Goal: Find specific fact: Find contact information

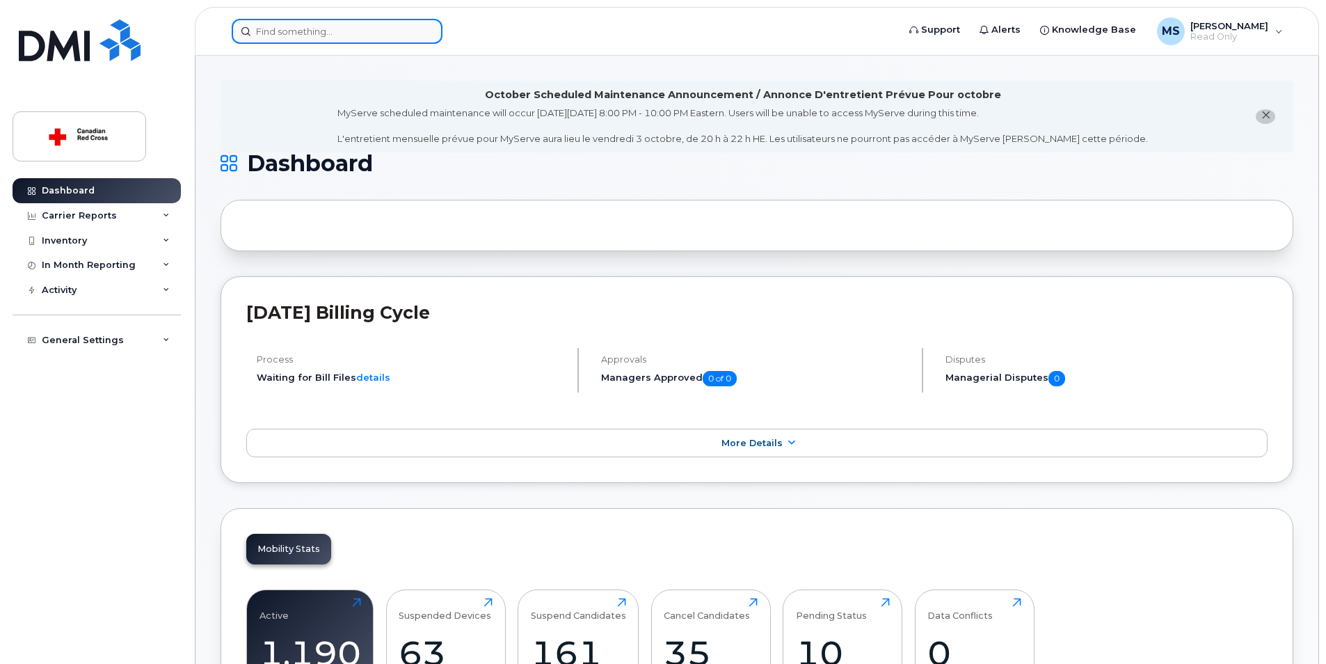
click at [268, 29] on input at bounding box center [337, 31] width 211 height 25
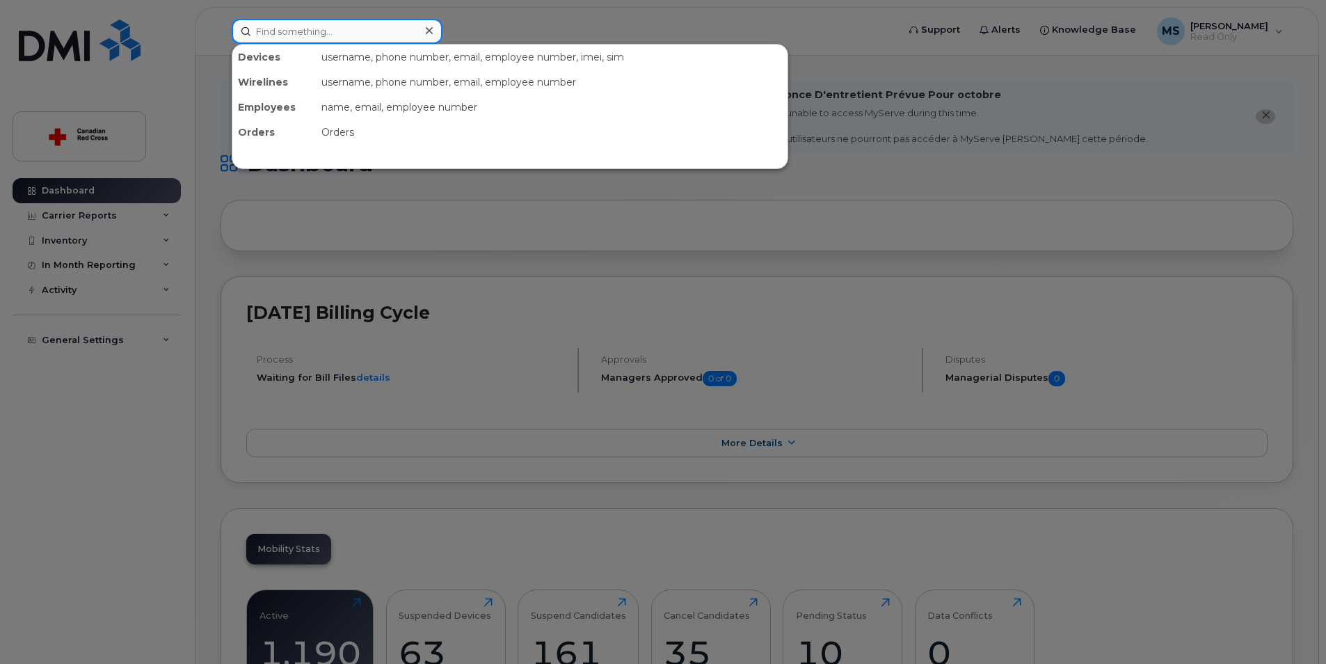
click at [253, 31] on input at bounding box center [337, 31] width 211 height 25
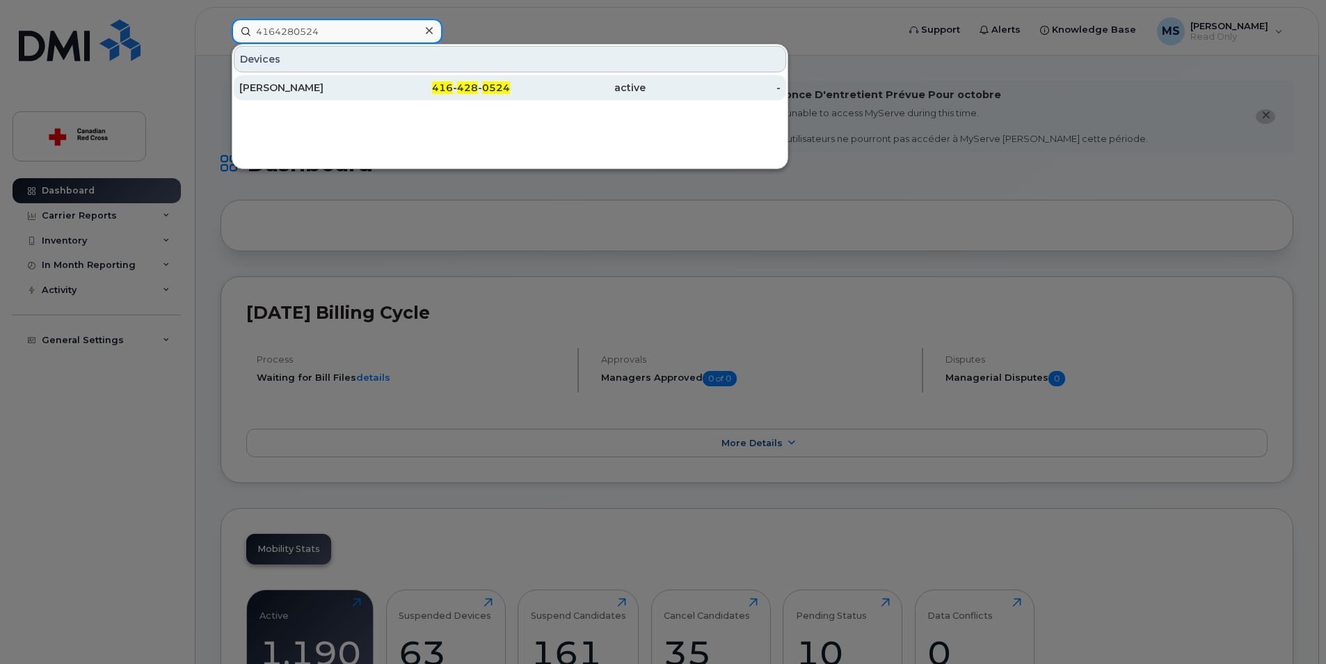
type input "4164280524"
drag, startPoint x: 289, startPoint y: 90, endPoint x: 341, endPoint y: 94, distance: 51.6
click at [289, 90] on div "Samina Talat" at bounding box center [307, 88] width 136 height 14
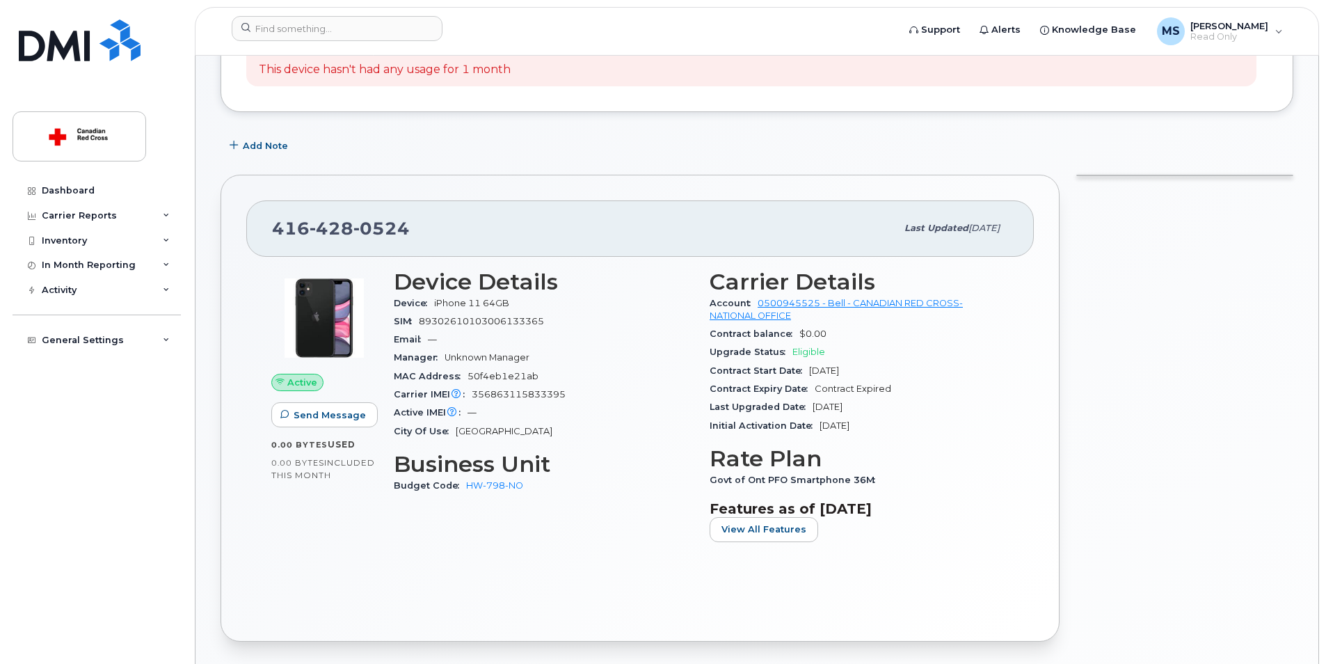
scroll to position [139, 0]
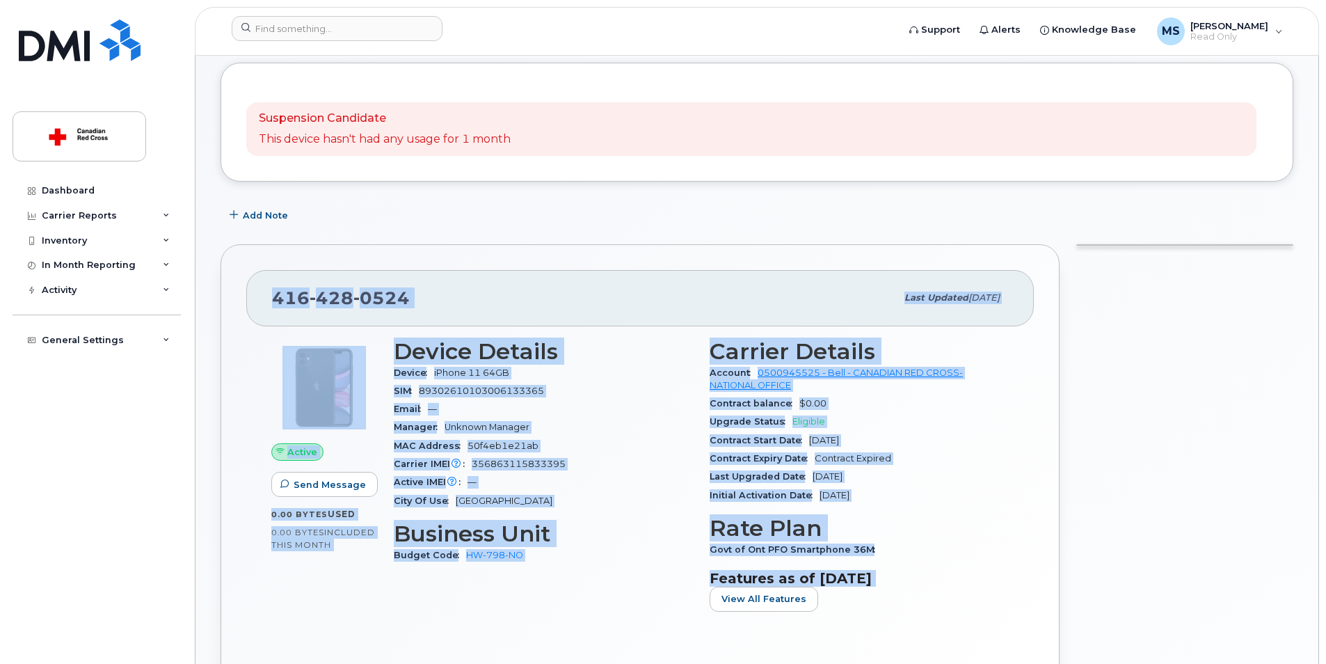
drag, startPoint x: 274, startPoint y: 293, endPoint x: 924, endPoint y: 596, distance: 716.9
click at [924, 596] on div "416 428 0524 Last updated May 22, 2025 Active Send Message 0.00 Bytes  used 0.0…" at bounding box center [639, 477] width 839 height 467
copy div "416 428 0524 Last updated May 22, 2025 Active Send Message 0.00 Bytes  used 0.0…"
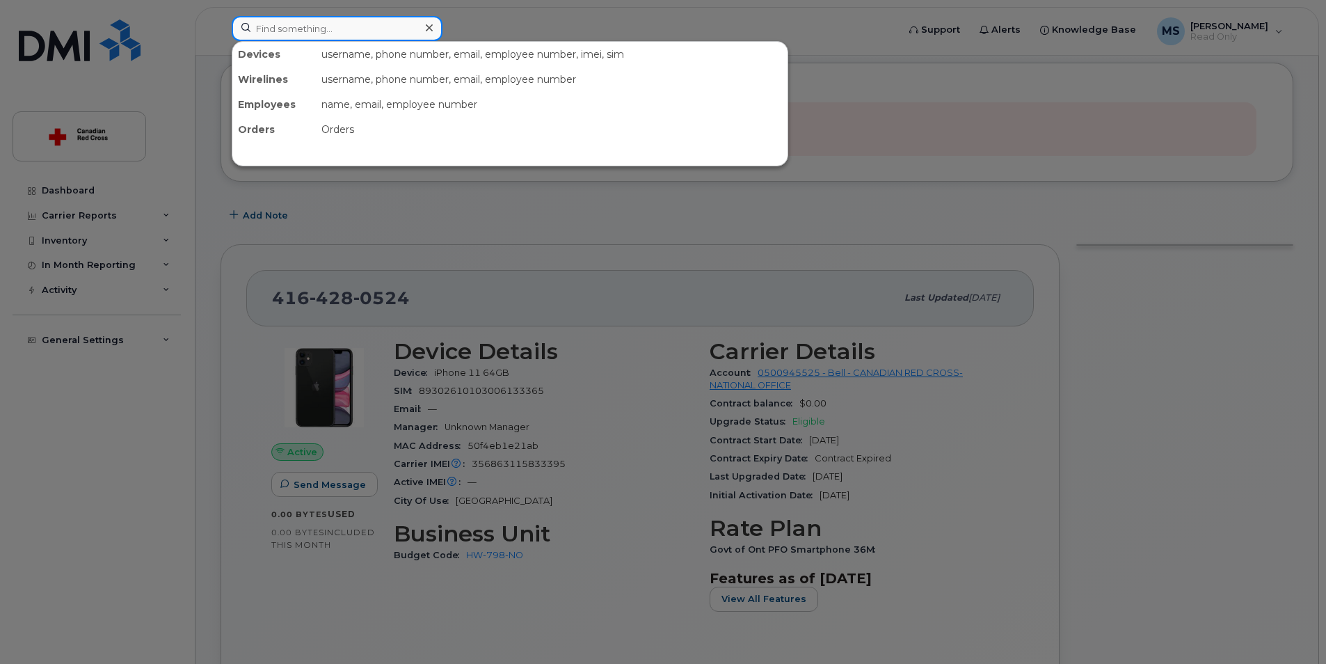
click at [279, 26] on input at bounding box center [337, 28] width 211 height 25
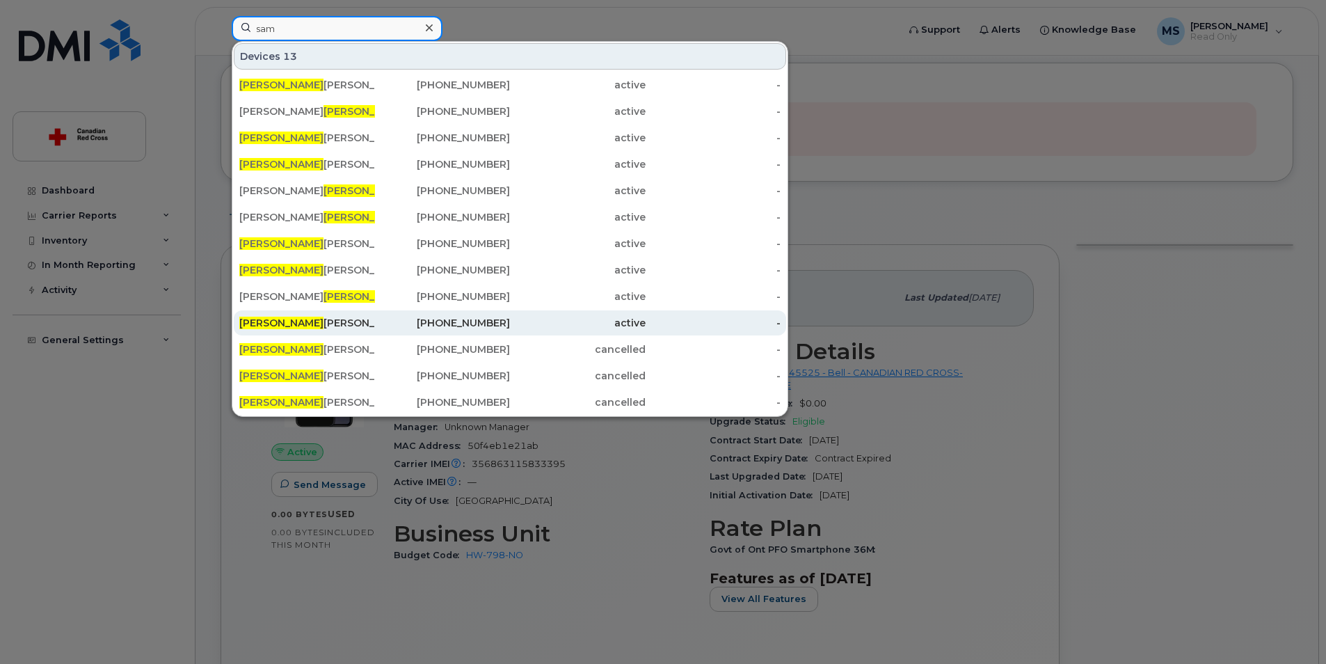
type input "sam"
click at [293, 323] on div "Sam antha Woodcroft" at bounding box center [307, 323] width 136 height 14
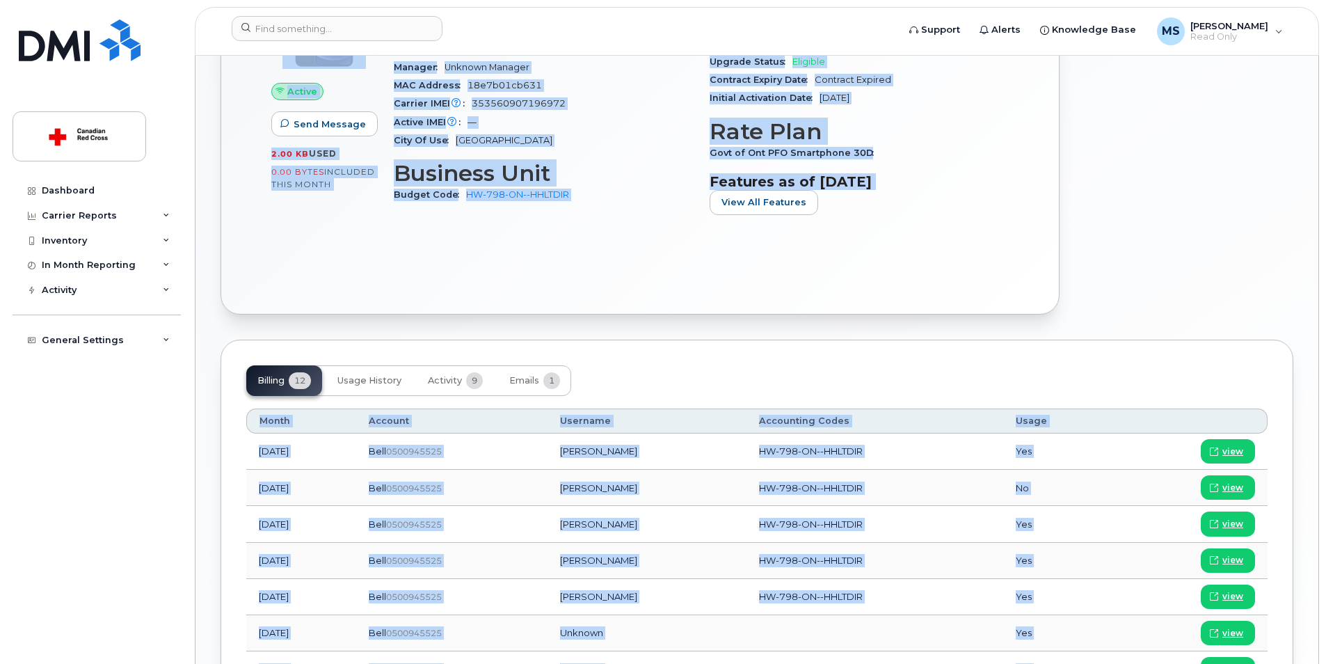
scroll to position [507, 0]
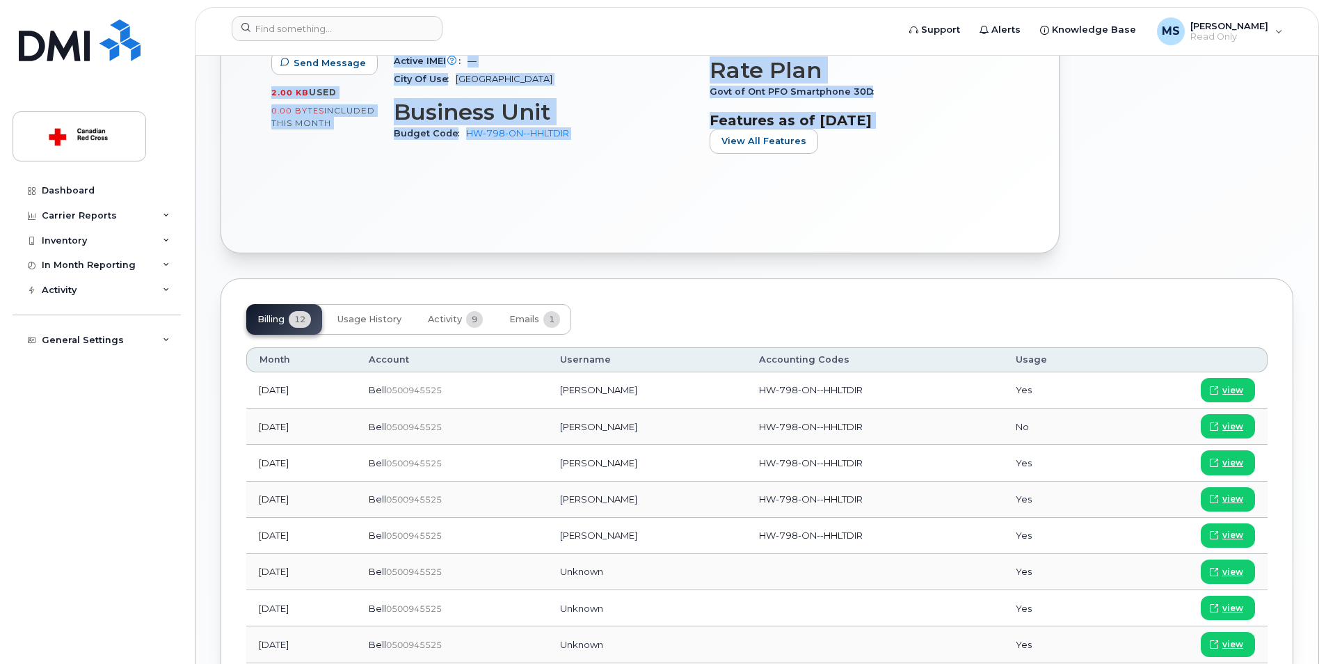
drag, startPoint x: 273, startPoint y: 170, endPoint x: 896, endPoint y: 177, distance: 623.2
click at [896, 177] on div "289 303 7460 Last updated May 22, 2025 Active Send Message 2.00 KB  used 0.00 B…" at bounding box center [639, 38] width 839 height 430
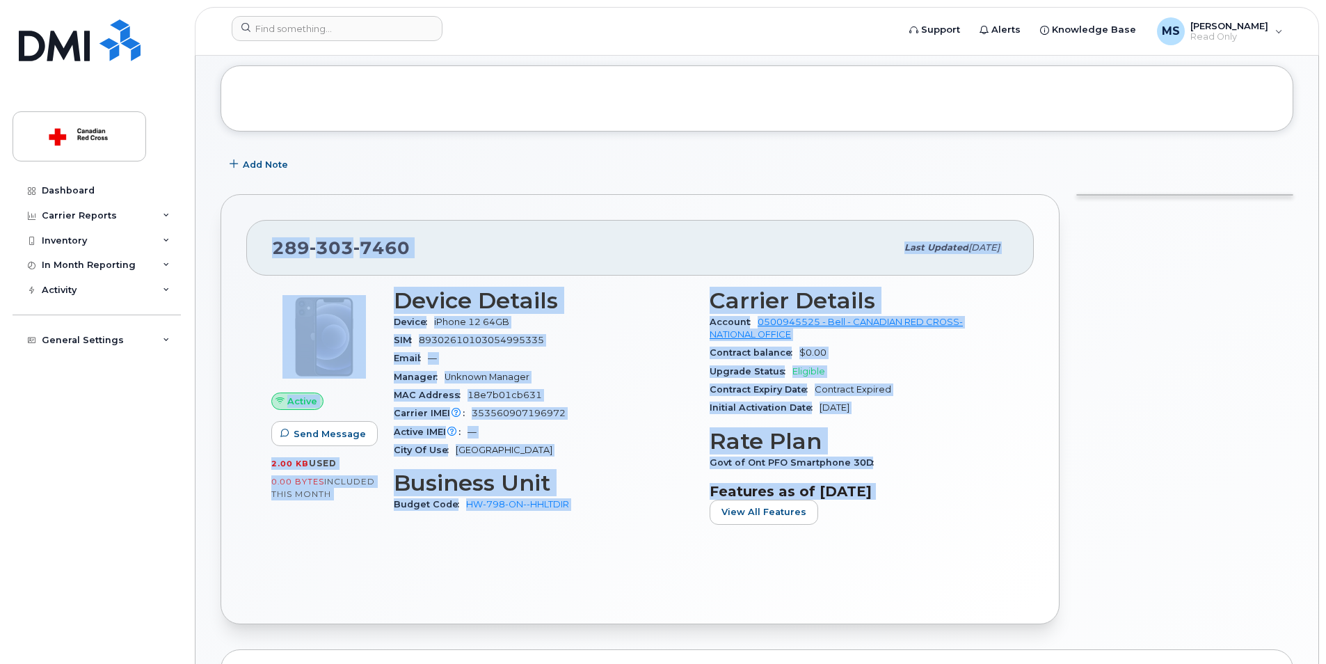
scroll to position [139, 0]
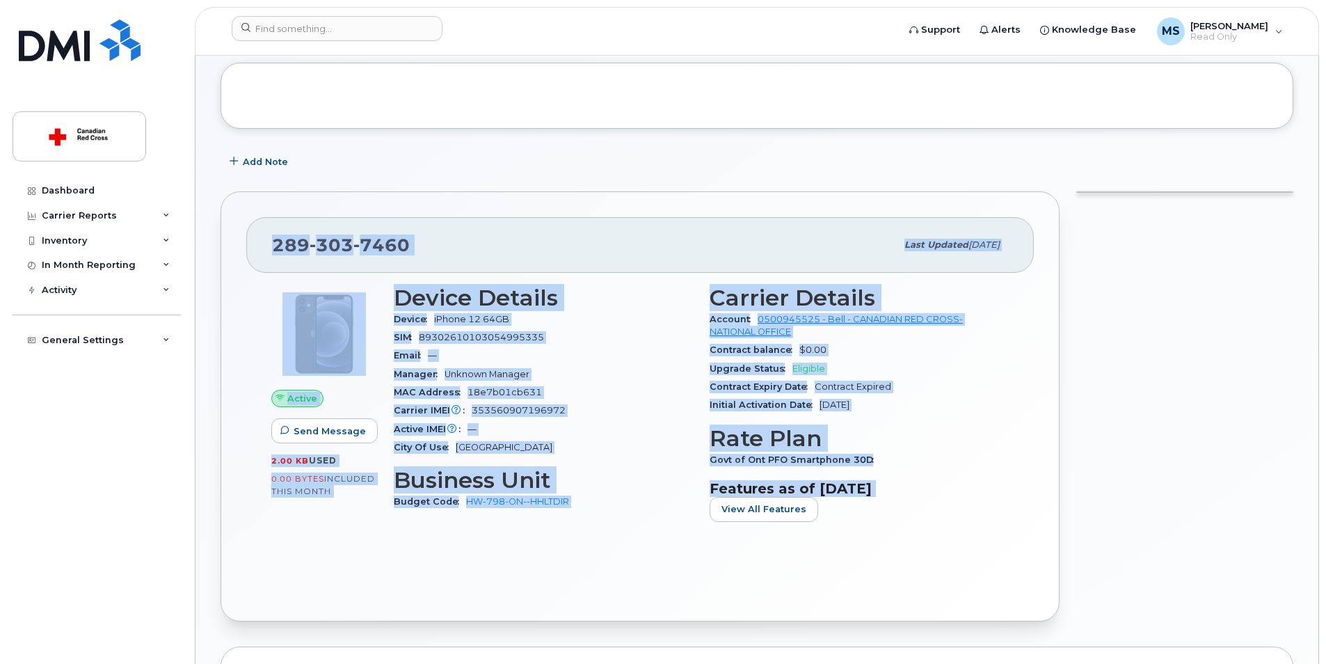
copy div "289 303 7460 Last updated May 22, 2025 Active Send Message 2.00 KB  used 0.00 B…"
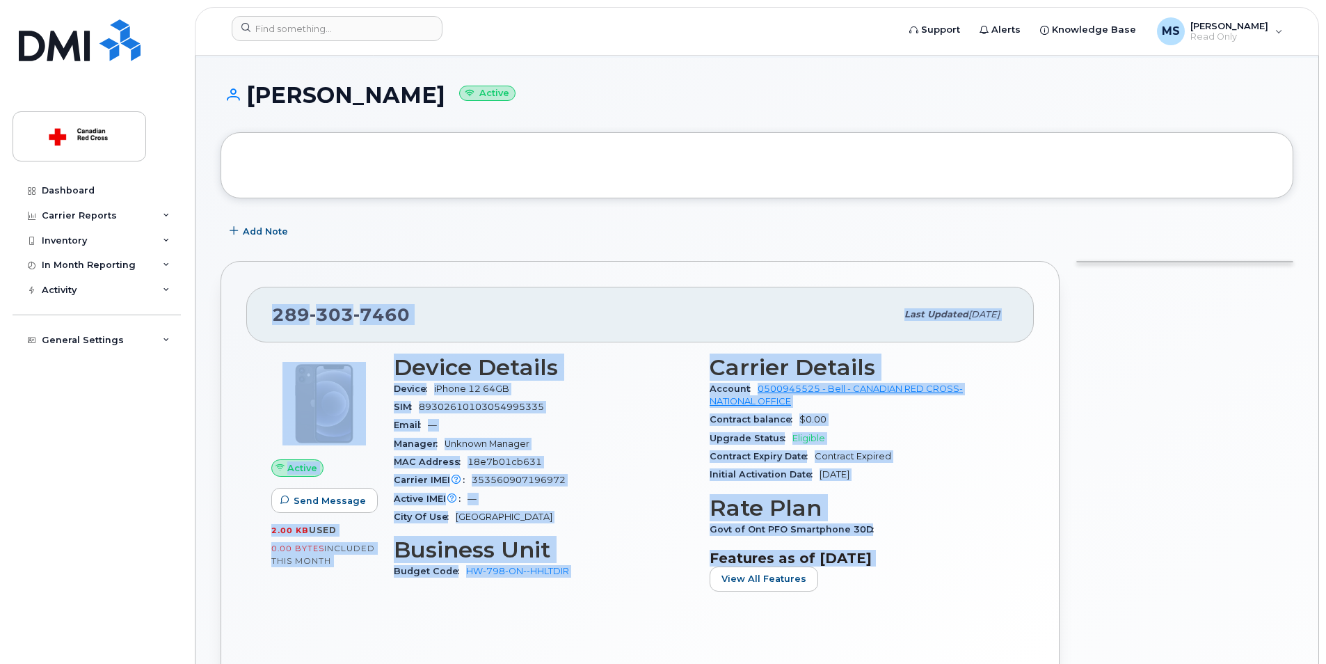
scroll to position [0, 0]
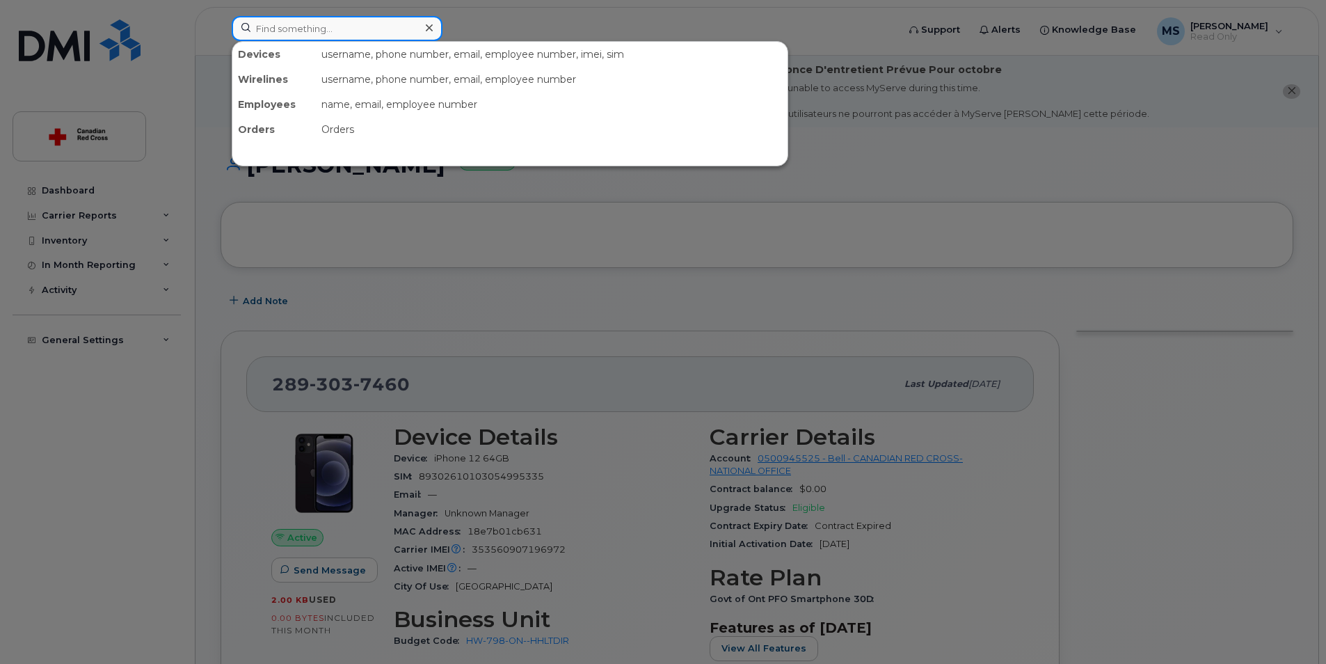
click at [277, 26] on input at bounding box center [337, 28] width 211 height 25
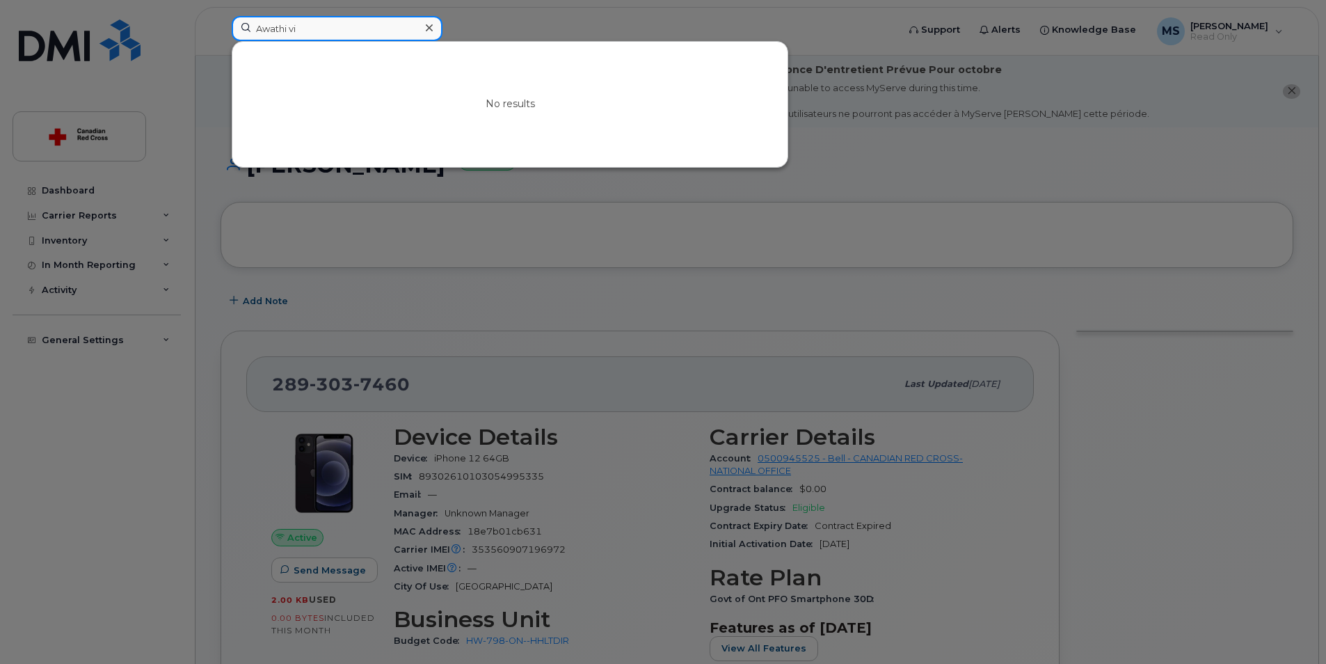
click at [264, 27] on input "Awathi vi" at bounding box center [337, 28] width 211 height 25
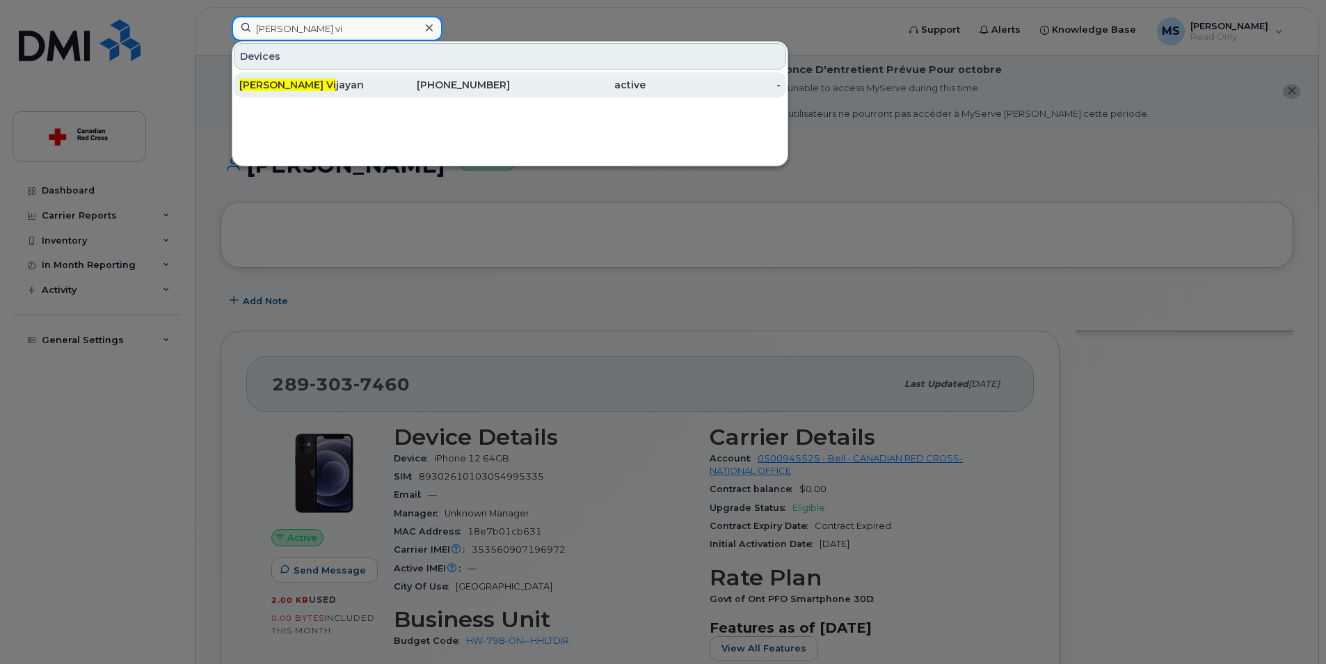
type input "Aswathi vi"
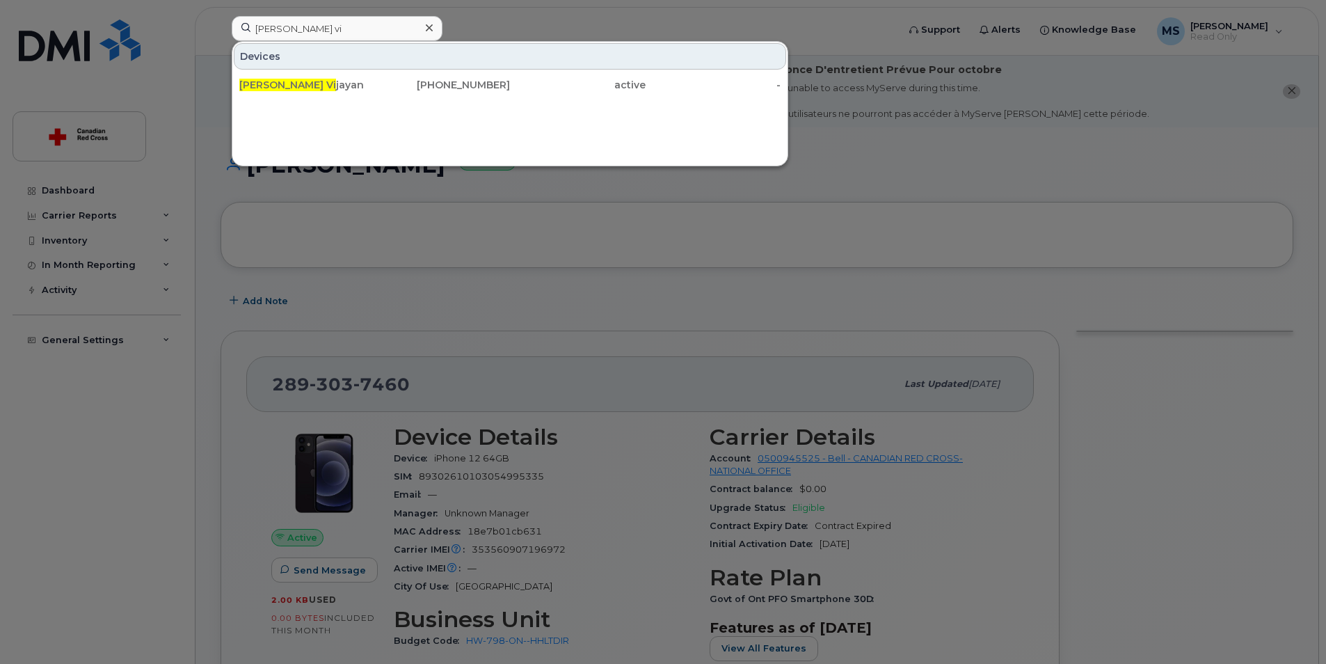
drag, startPoint x: 289, startPoint y: 88, endPoint x: 328, endPoint y: 99, distance: 39.8
click at [289, 88] on span "Aswathi Vi" at bounding box center [287, 85] width 97 height 13
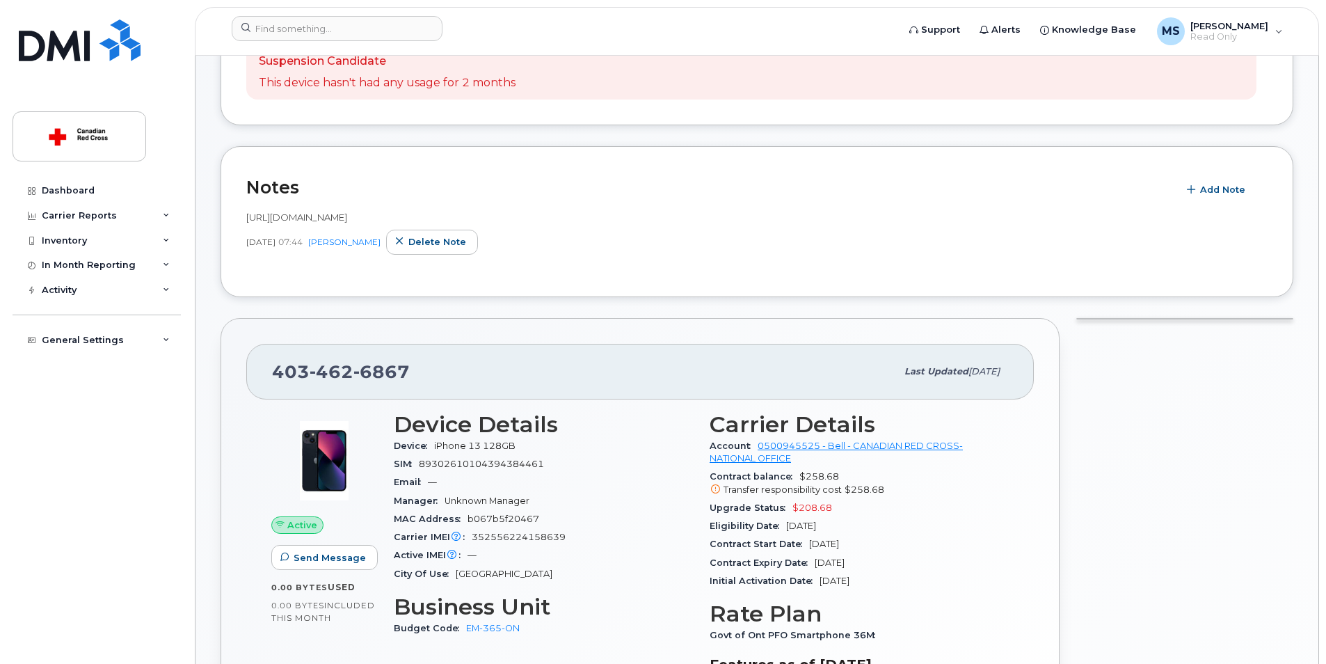
scroll to position [278, 0]
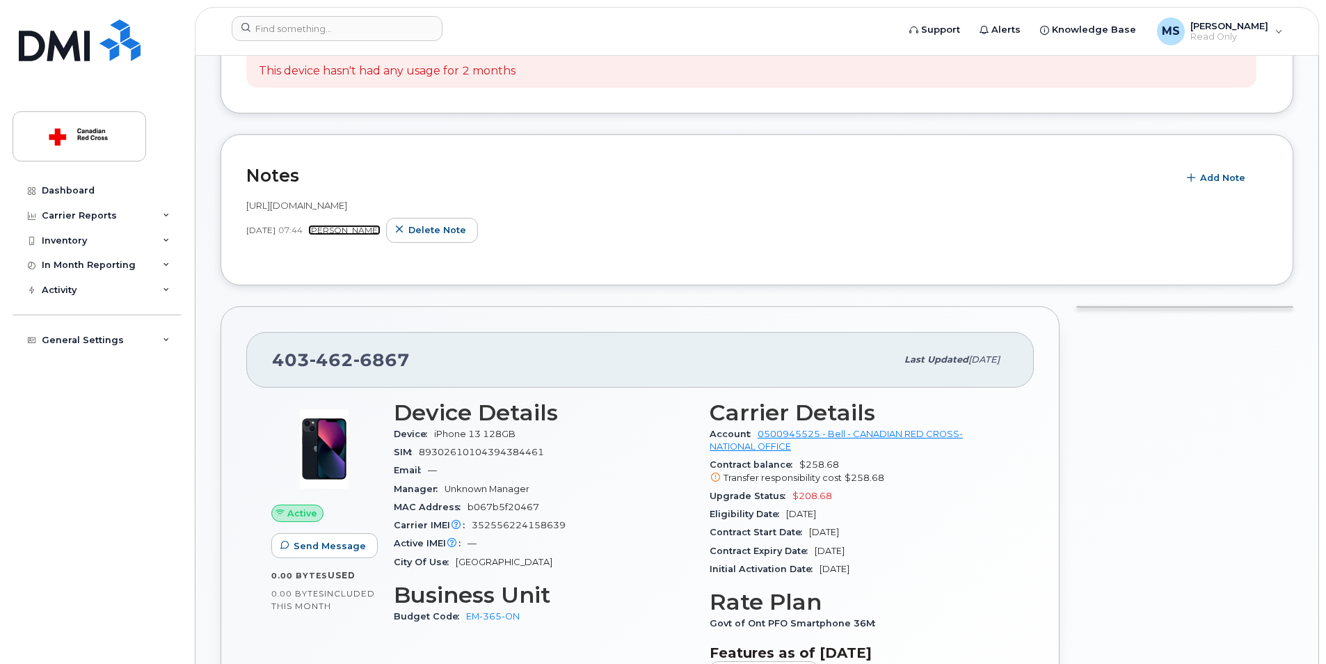
click at [361, 232] on link "[PERSON_NAME]" at bounding box center [344, 230] width 72 height 10
click at [1003, 197] on div "https://crcssupport.atlassian.net/browse/IS-163630 Aug 25, 2025 07:44 Corinne B…" at bounding box center [756, 225] width 1021 height 69
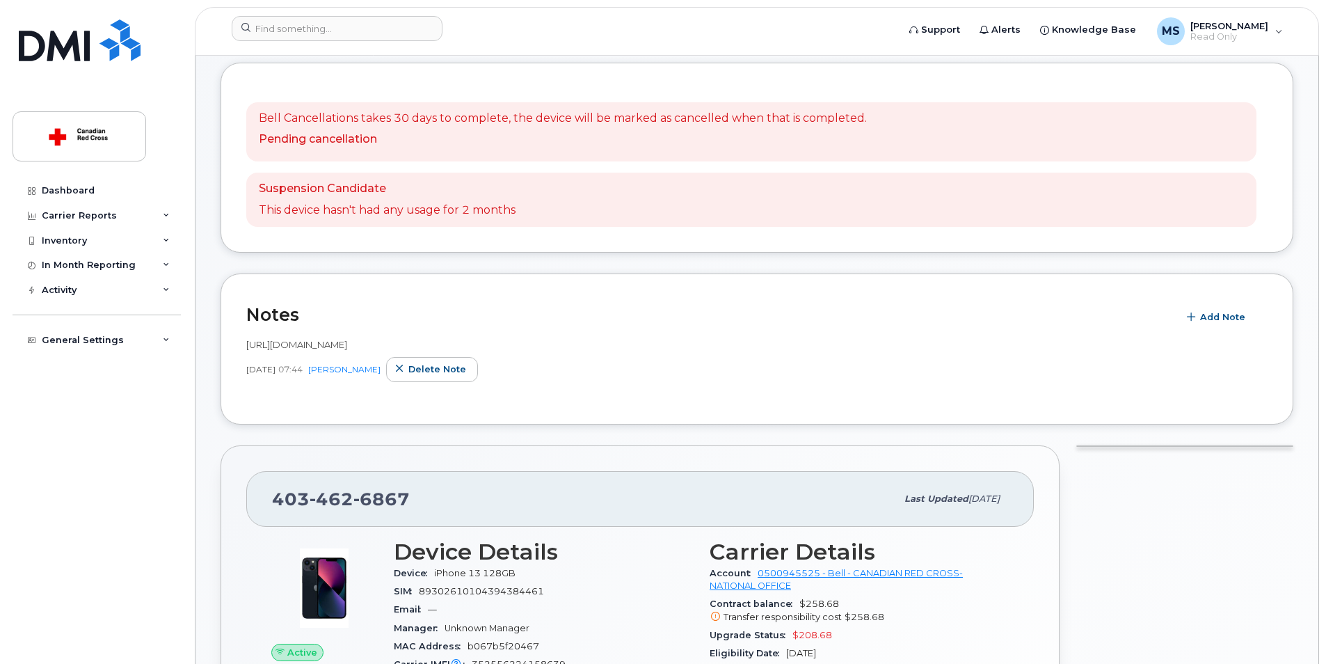
scroll to position [0, 0]
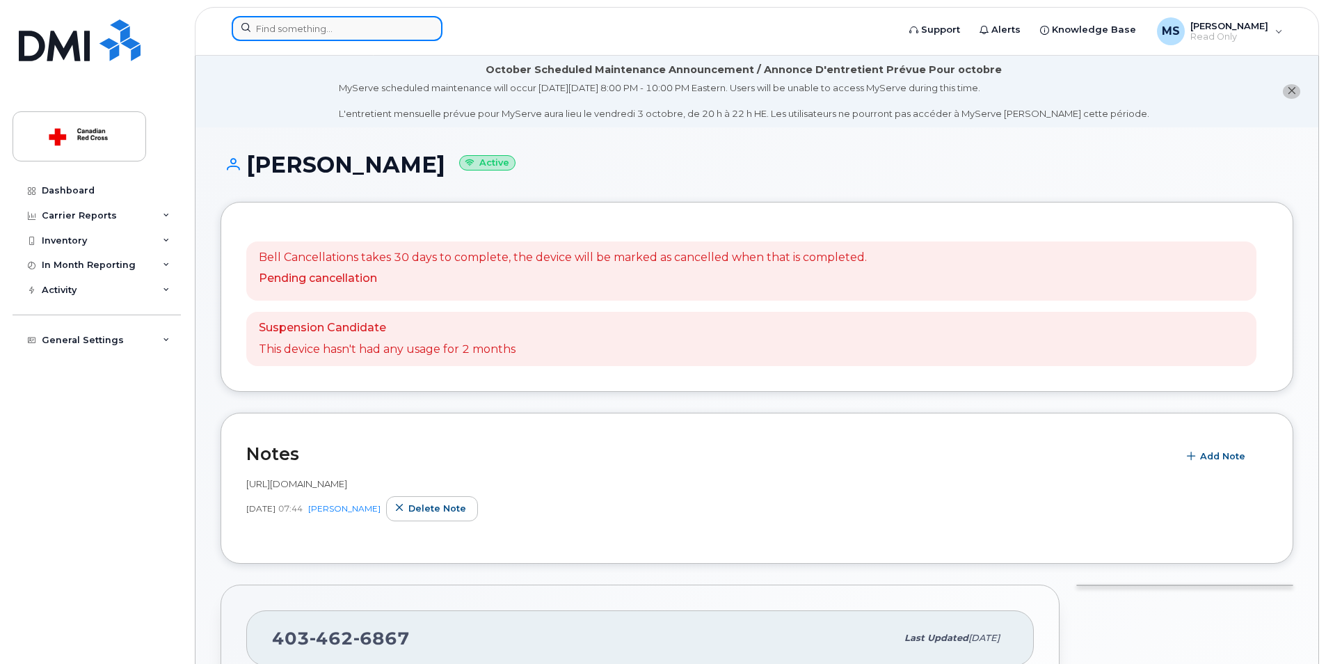
click at [278, 29] on input at bounding box center [337, 28] width 211 height 25
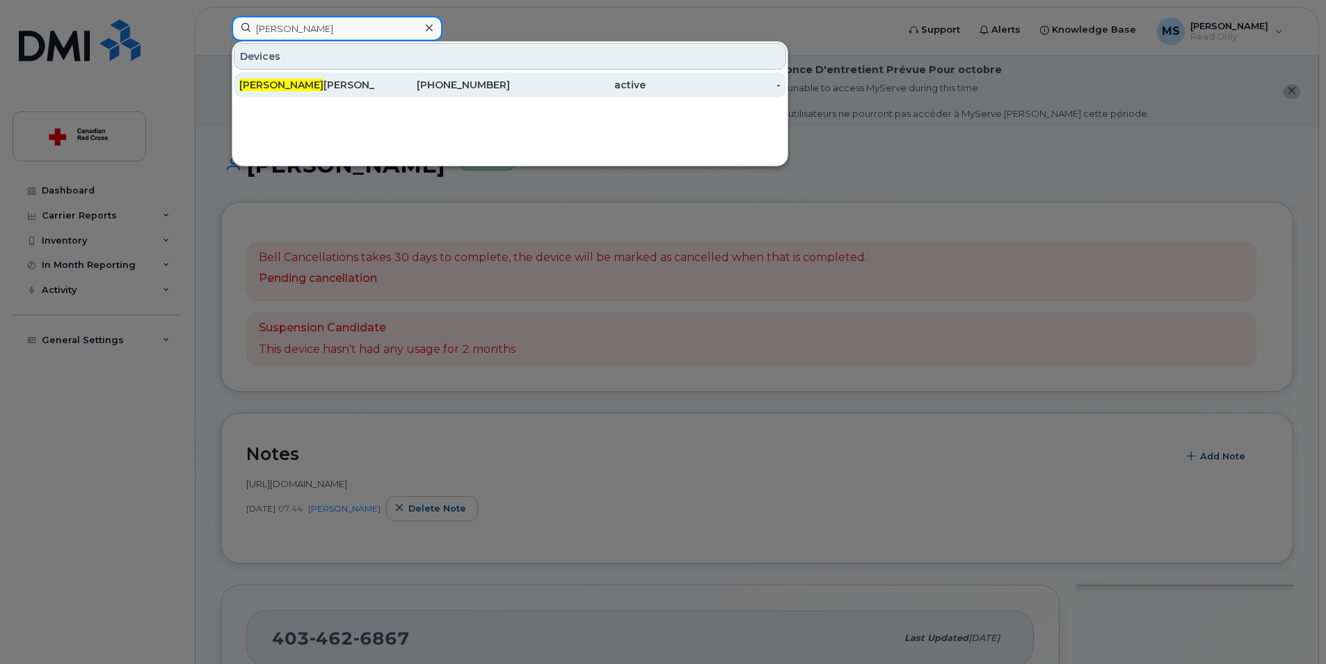
type input "adrienne sc"
click at [276, 83] on span "Adrienne Sc" at bounding box center [281, 85] width 84 height 13
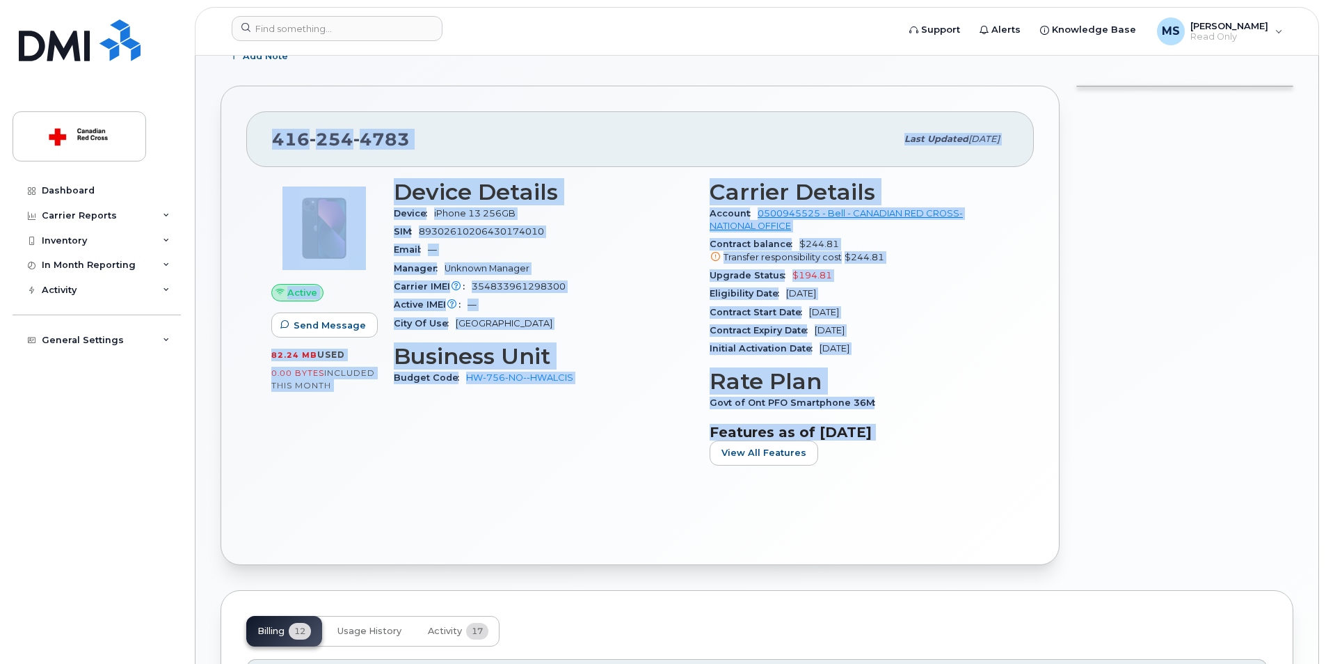
scroll to position [312, 0]
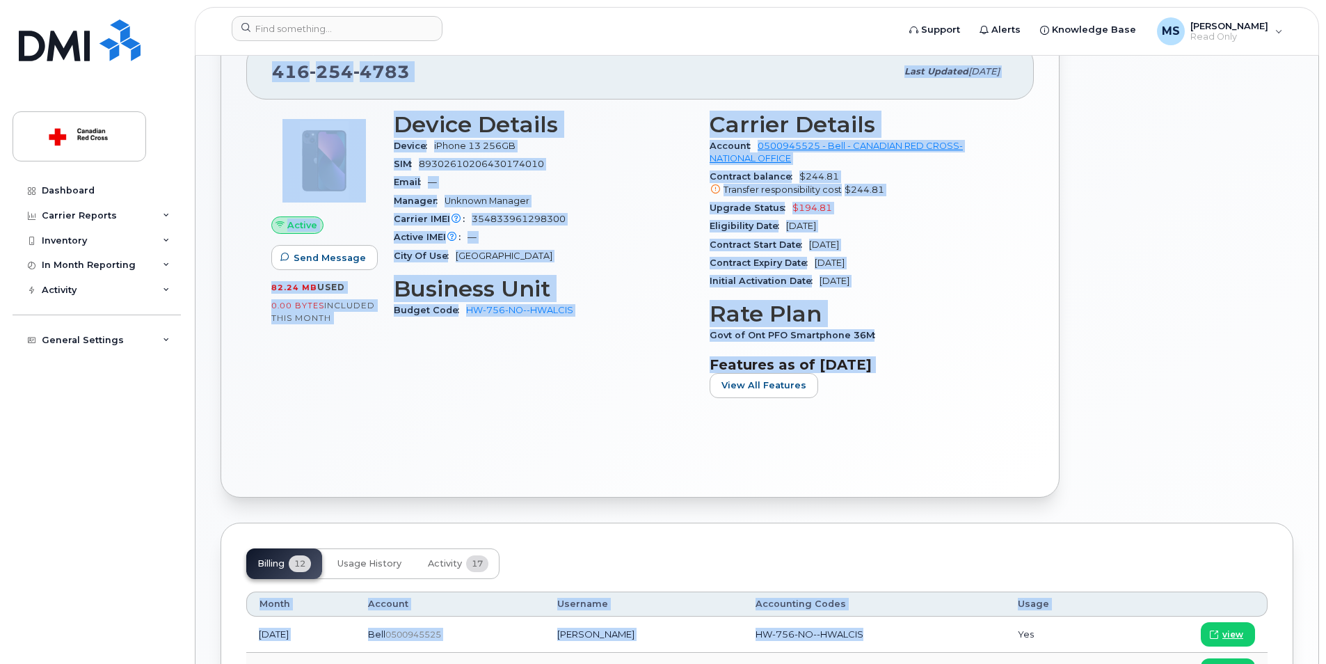
drag, startPoint x: 268, startPoint y: 311, endPoint x: 940, endPoint y: 366, distance: 674.1
click at [940, 366] on div "[PHONE_NUMBER] Last updated [DATE] Active Send Message 82.24 MB  used 0.00 Byte…" at bounding box center [639, 257] width 839 height 479
copy div "[PHONE_NUMBER] Last updated [DATE] Active Send Message 82.24 MB  used 0.00 Byte…"
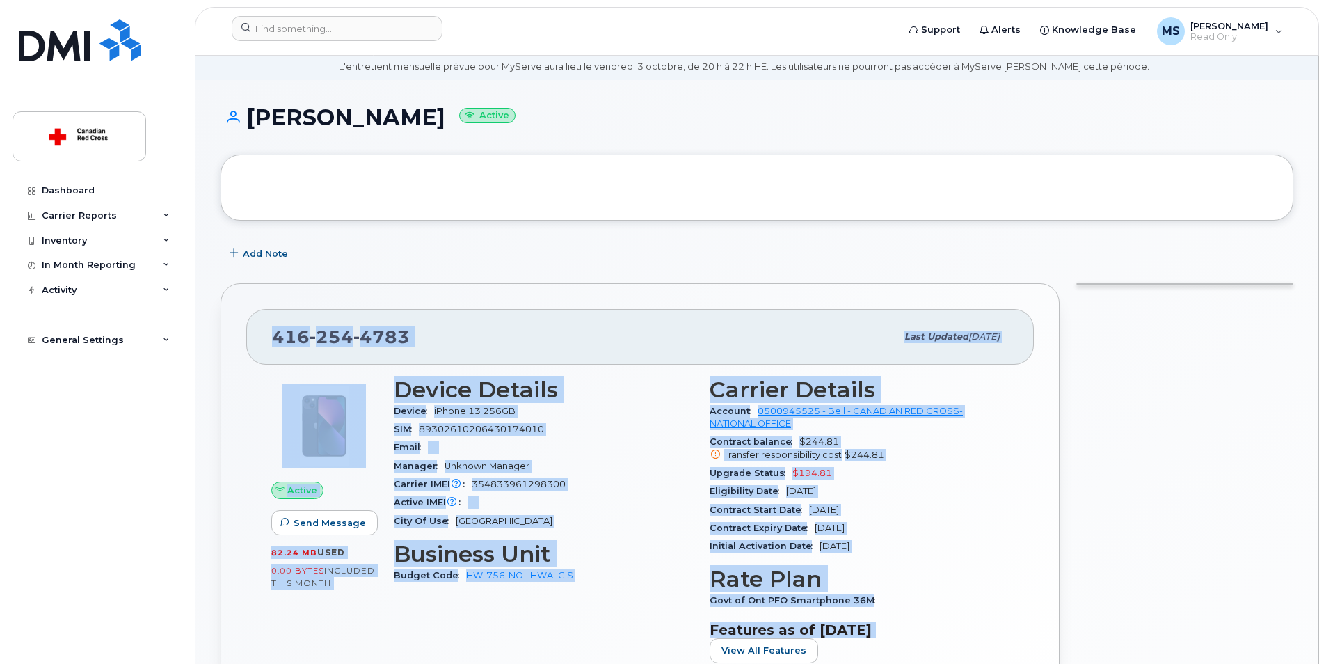
scroll to position [0, 0]
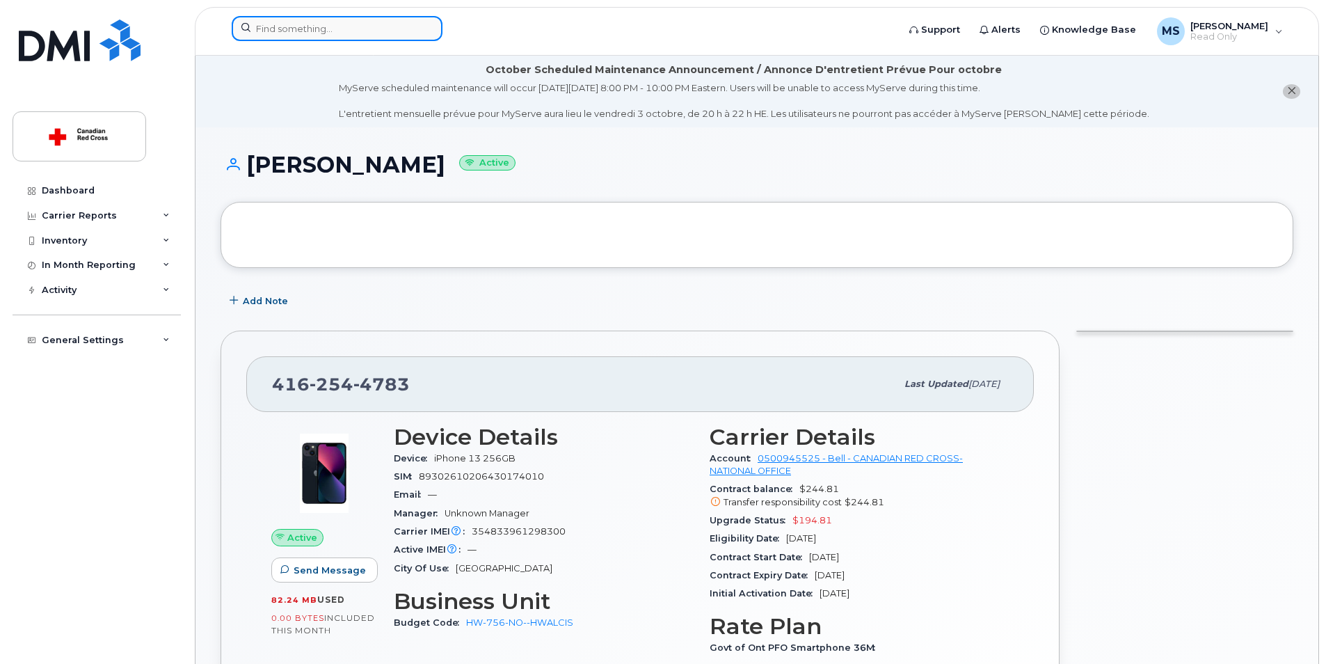
click at [276, 24] on input at bounding box center [337, 28] width 211 height 25
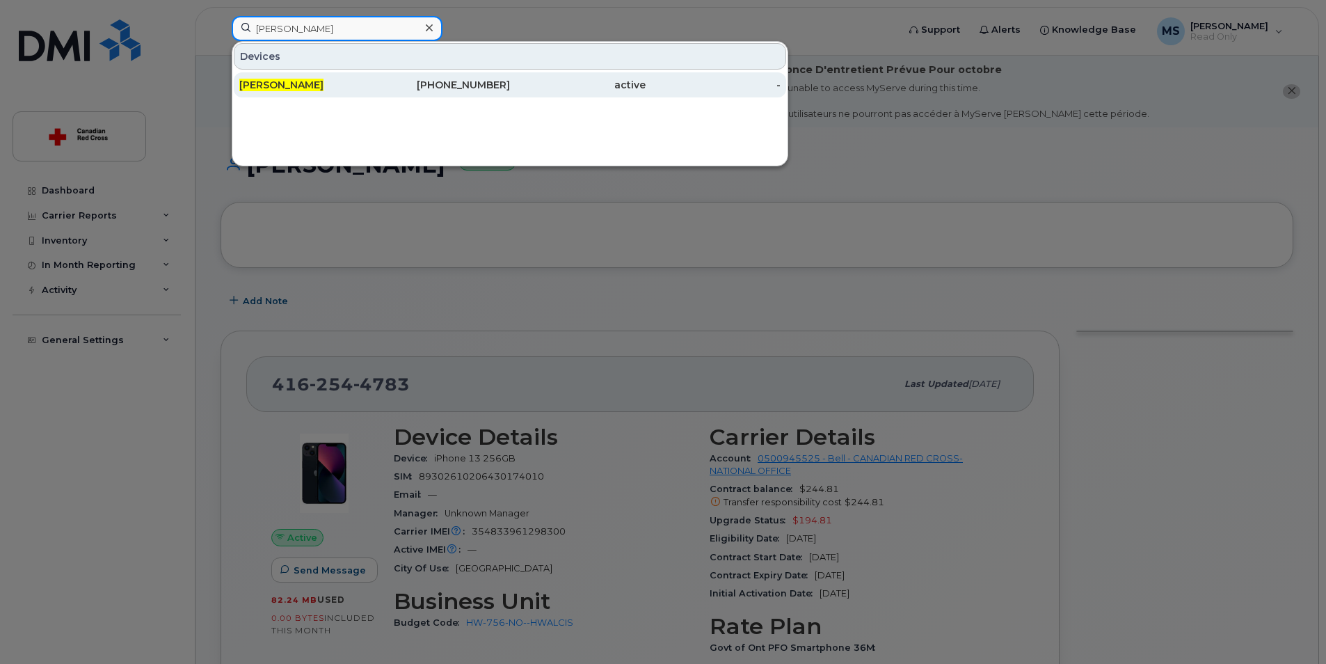
type input "[PERSON_NAME]"
click at [310, 86] on span "Suzanne Simpson" at bounding box center [281, 85] width 84 height 13
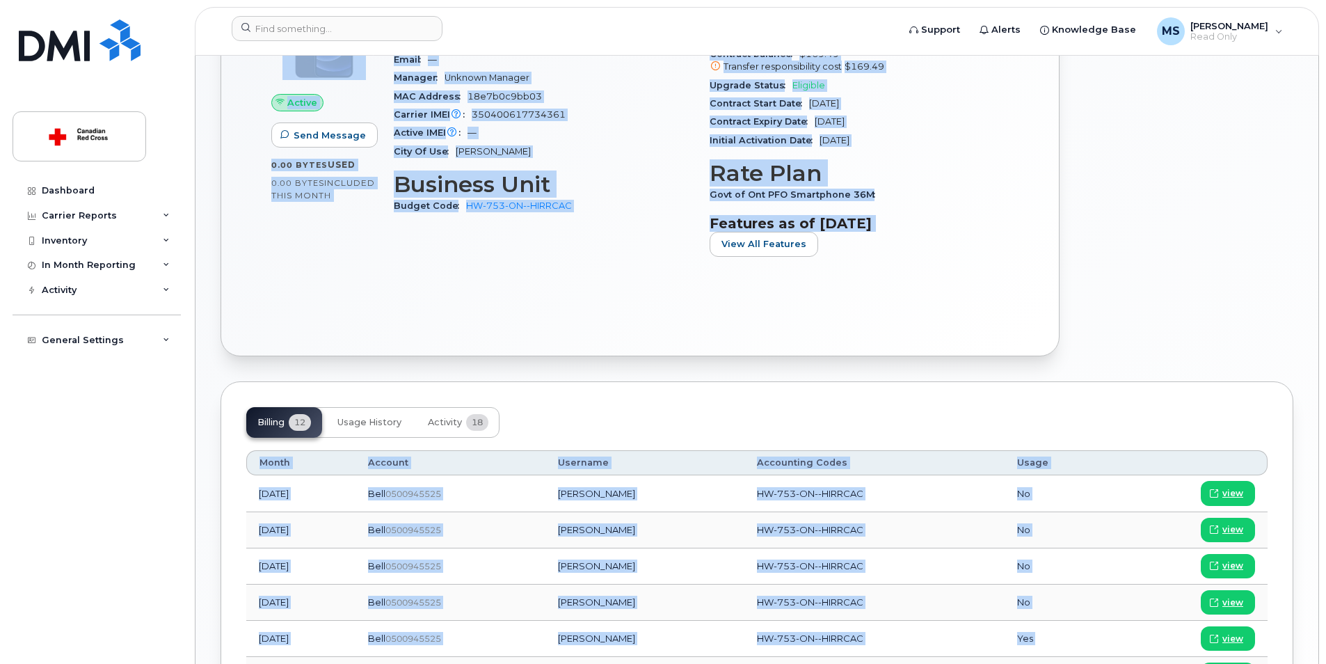
scroll to position [631, 0]
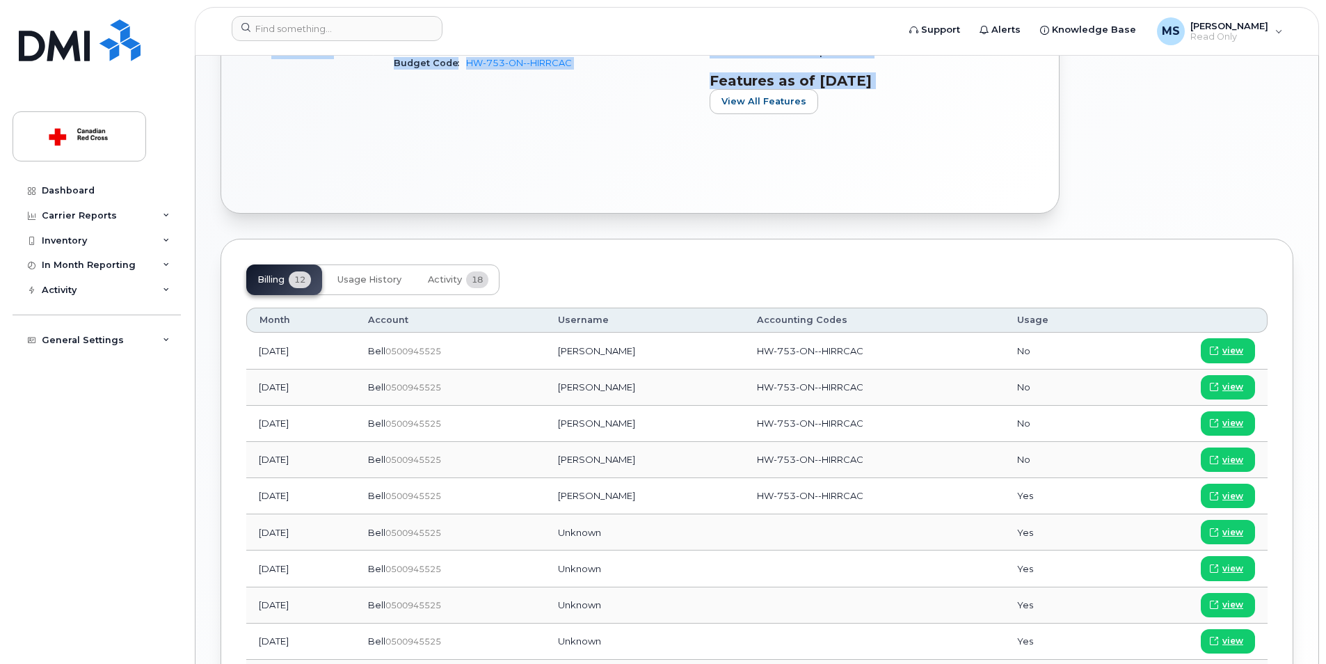
drag, startPoint x: 273, startPoint y: 428, endPoint x: 963, endPoint y: 143, distance: 745.9
copy div "226 543 1716 Last updated Sep 15, 2025 Active Send Message 0.00 Bytes  used 0.0…"
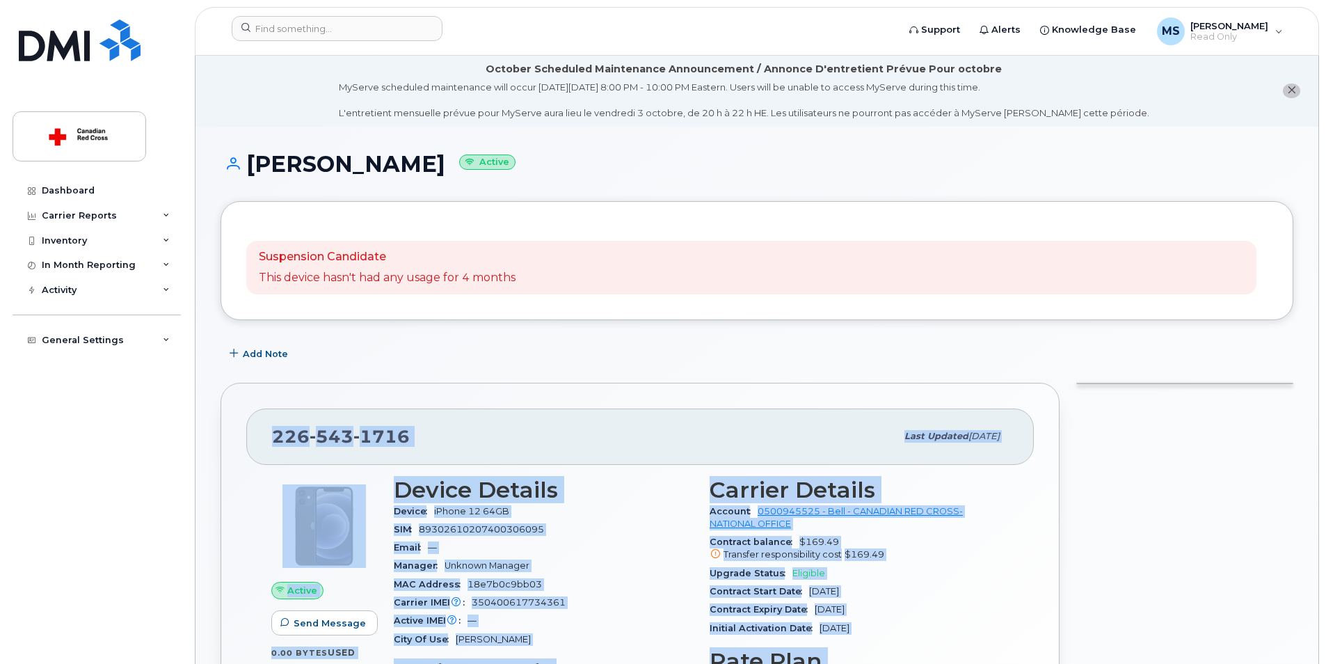
scroll to position [0, 0]
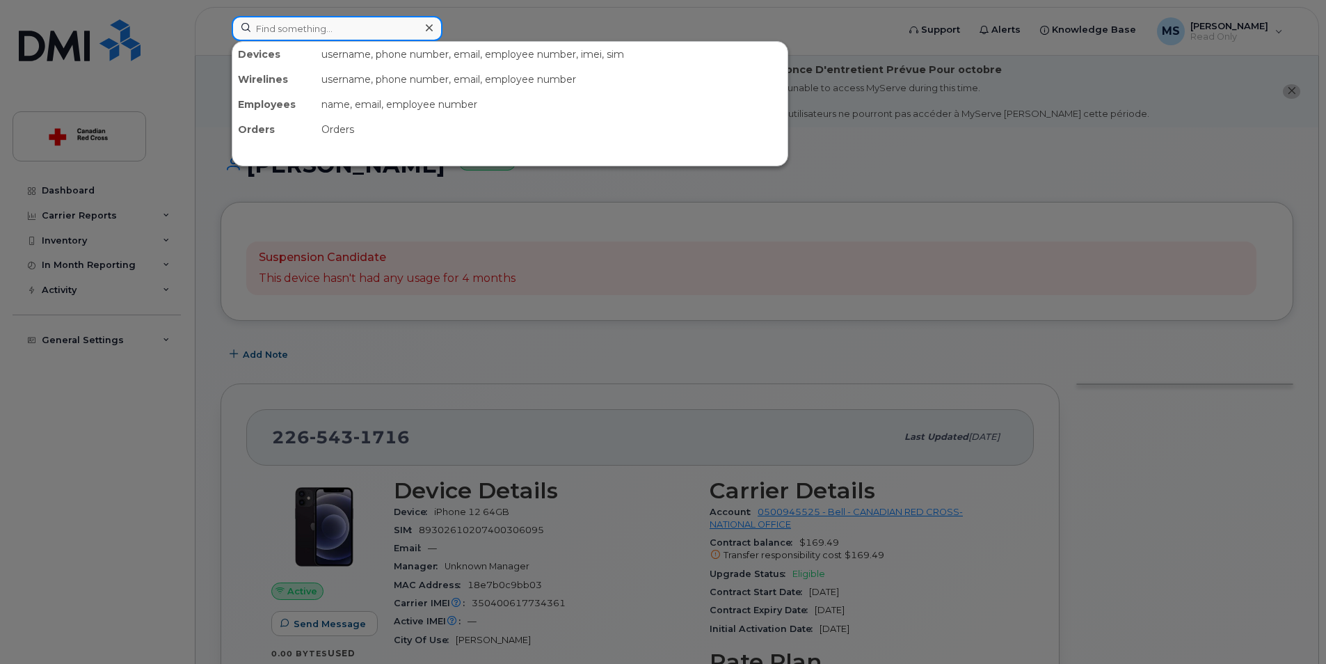
click at [290, 29] on input at bounding box center [337, 28] width 211 height 25
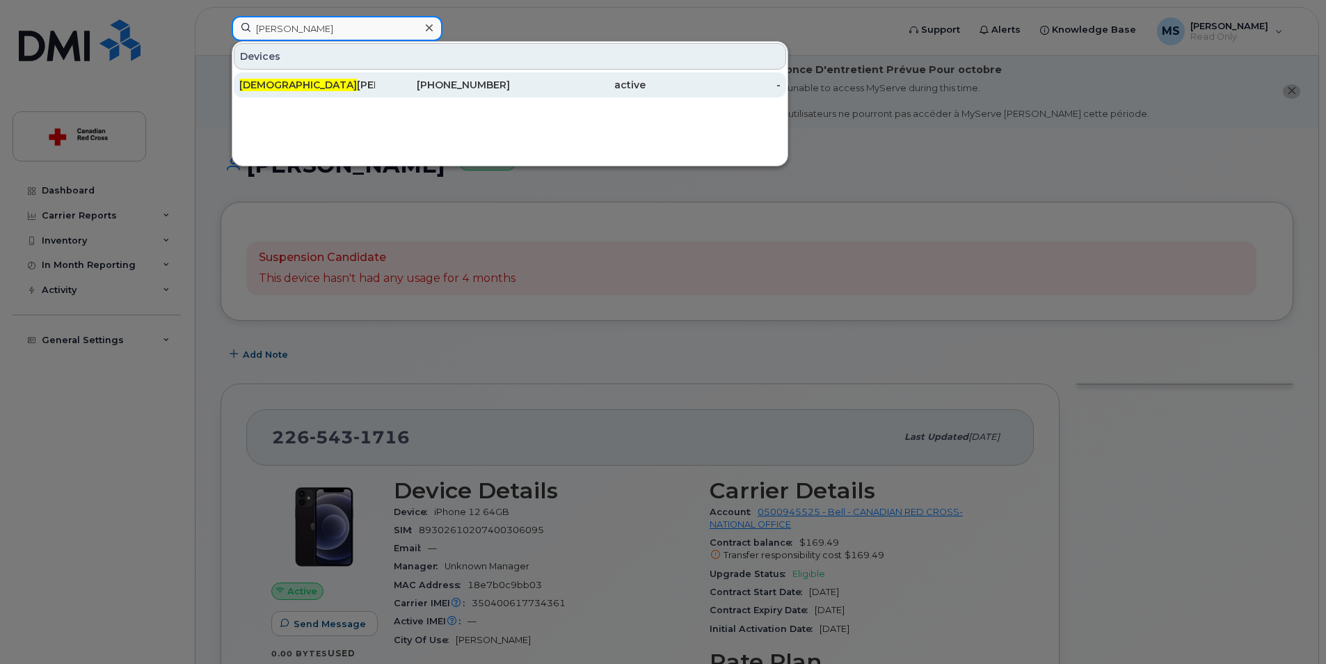
type input "safiya"
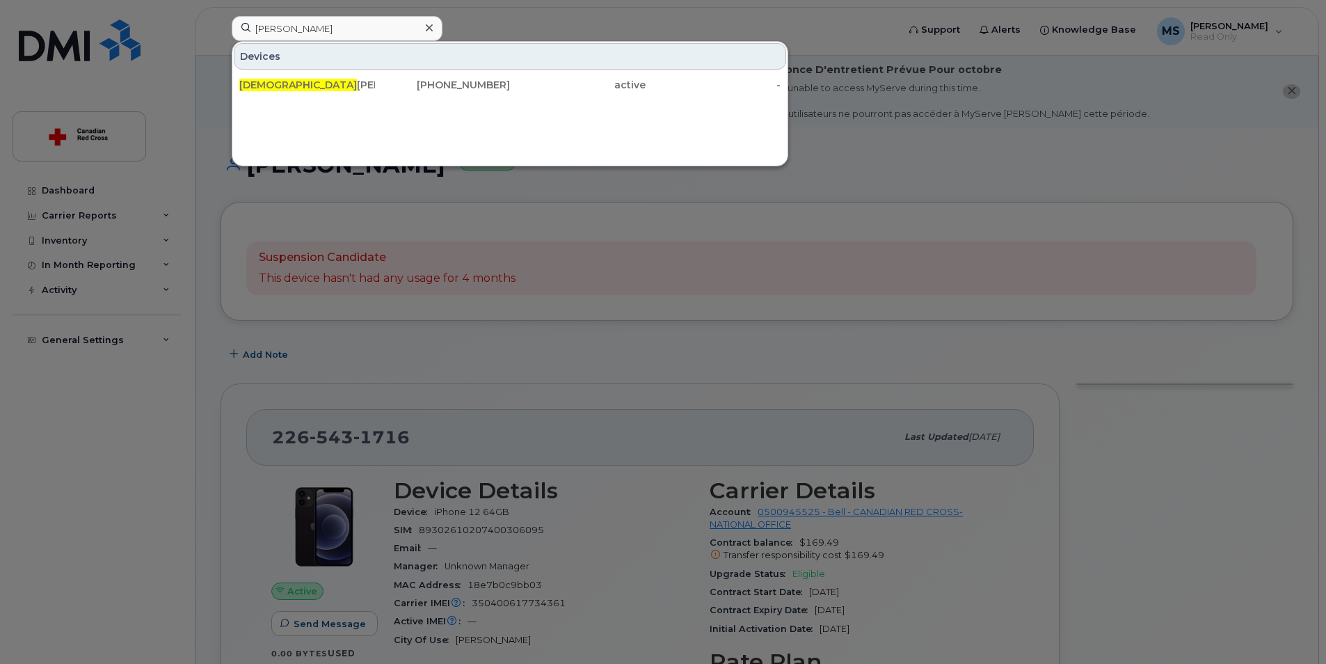
drag, startPoint x: 328, startPoint y: 86, endPoint x: 496, endPoint y: 152, distance: 180.2
click at [328, 86] on div "Safiya Clarke-Mendes" at bounding box center [307, 85] width 136 height 14
